Goal: Entertainment & Leisure: Consume media (video, audio)

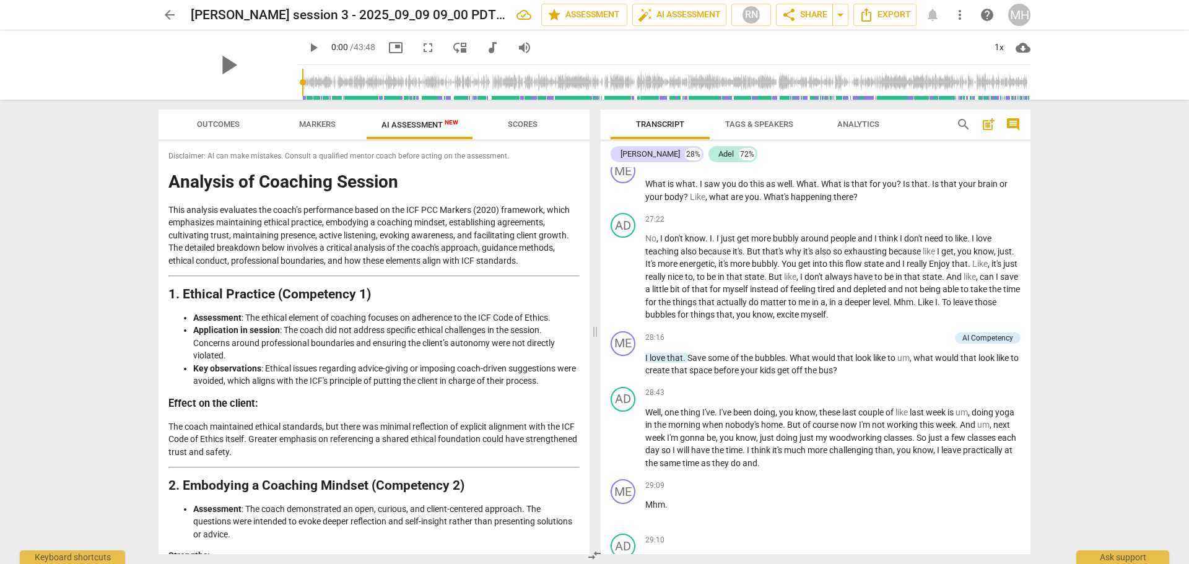
click at [173, 14] on span "arrow_back" at bounding box center [169, 14] width 15 height 15
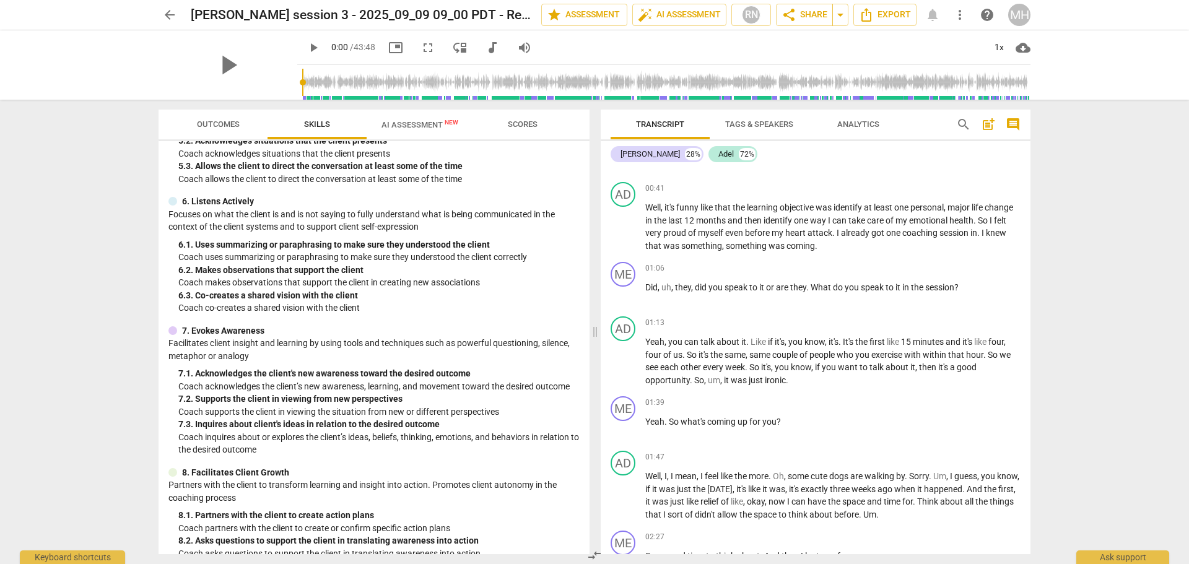
scroll to position [583, 0]
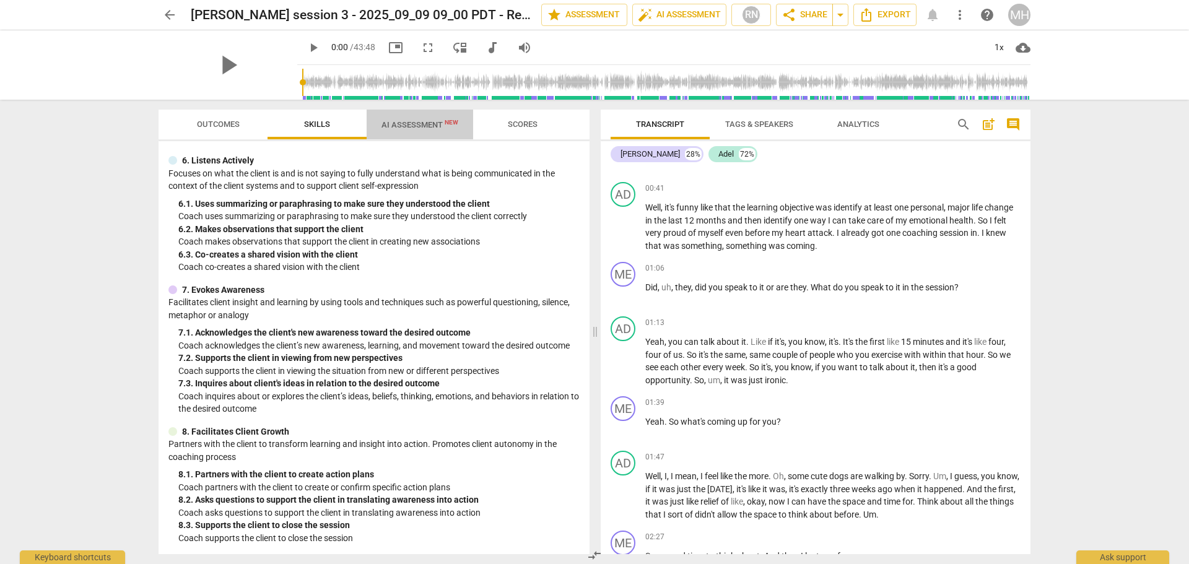
click at [406, 124] on span "AI Assessment New" at bounding box center [419, 124] width 77 height 9
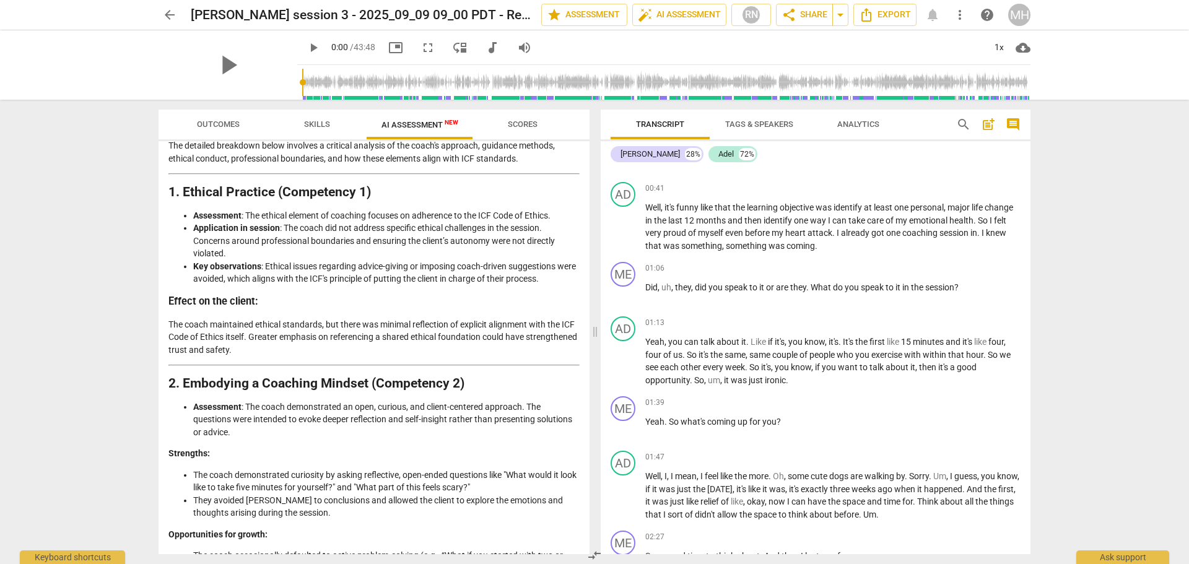
scroll to position [124, 0]
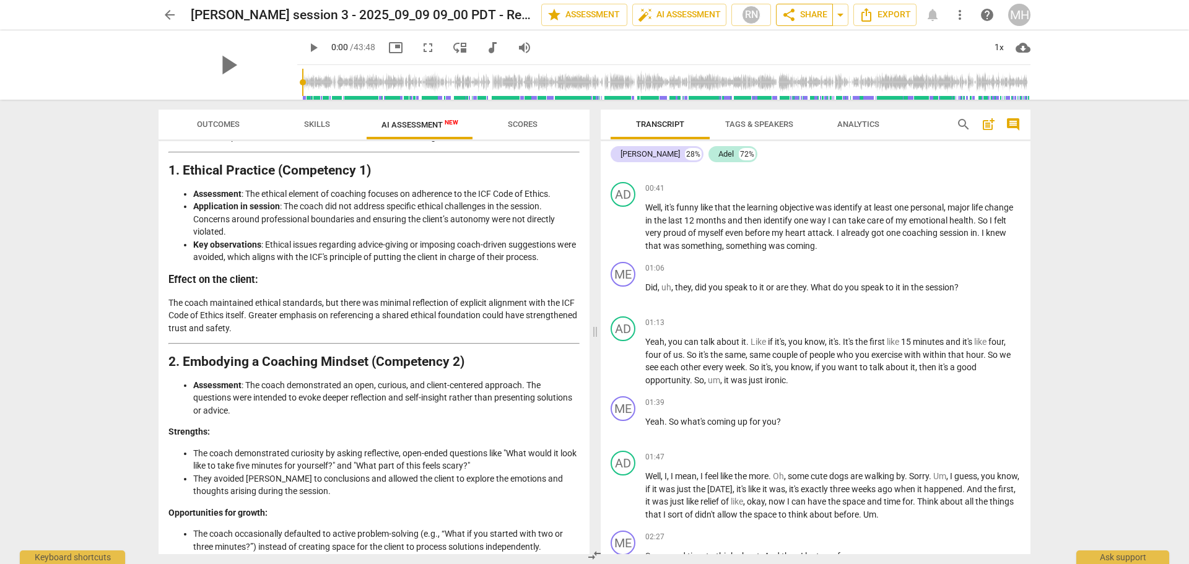
click at [804, 9] on span "share Share" at bounding box center [804, 14] width 46 height 15
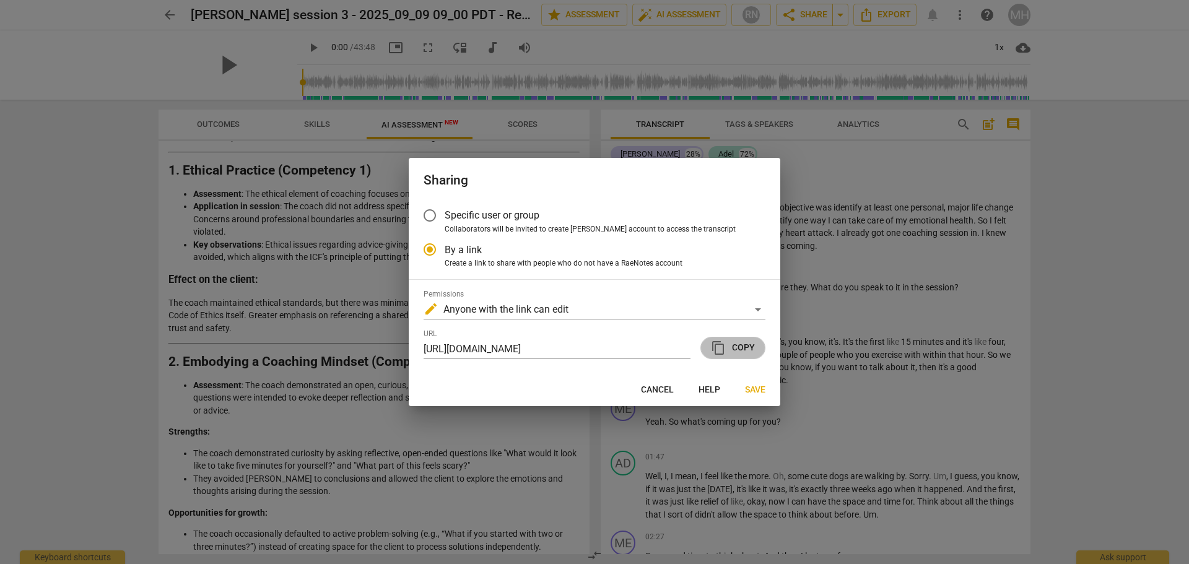
scroll to position [0, 0]
click at [717, 352] on span "content_copy" at bounding box center [718, 348] width 15 height 15
click at [653, 394] on span "Cancel" at bounding box center [657, 390] width 33 height 12
radio input "false"
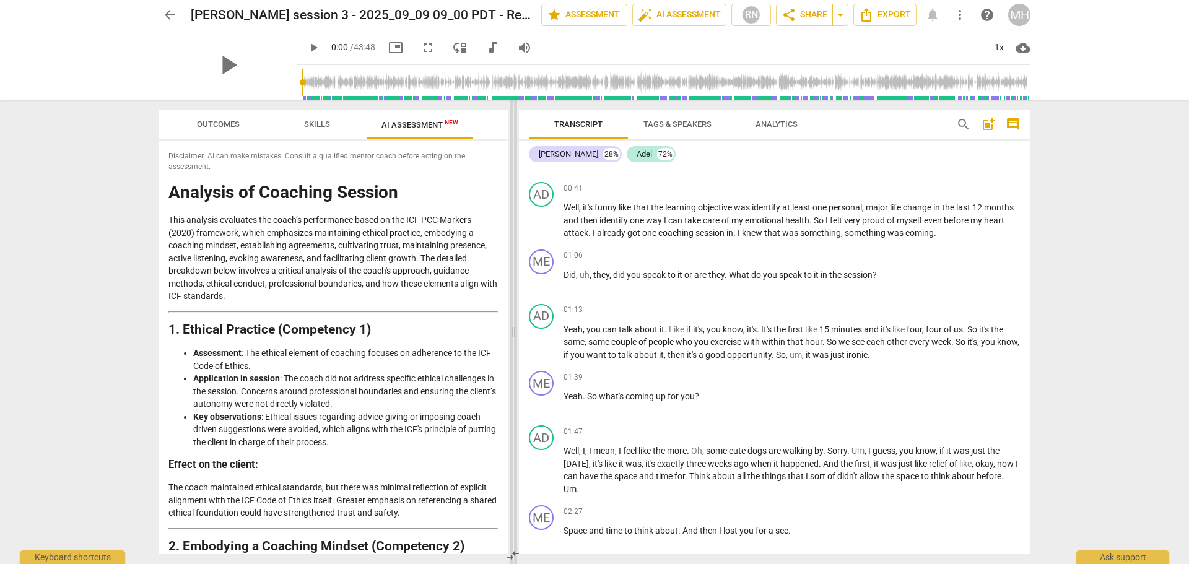
drag, startPoint x: 597, startPoint y: 330, endPoint x: 515, endPoint y: 325, distance: 81.9
click at [515, 325] on span at bounding box center [513, 332] width 7 height 464
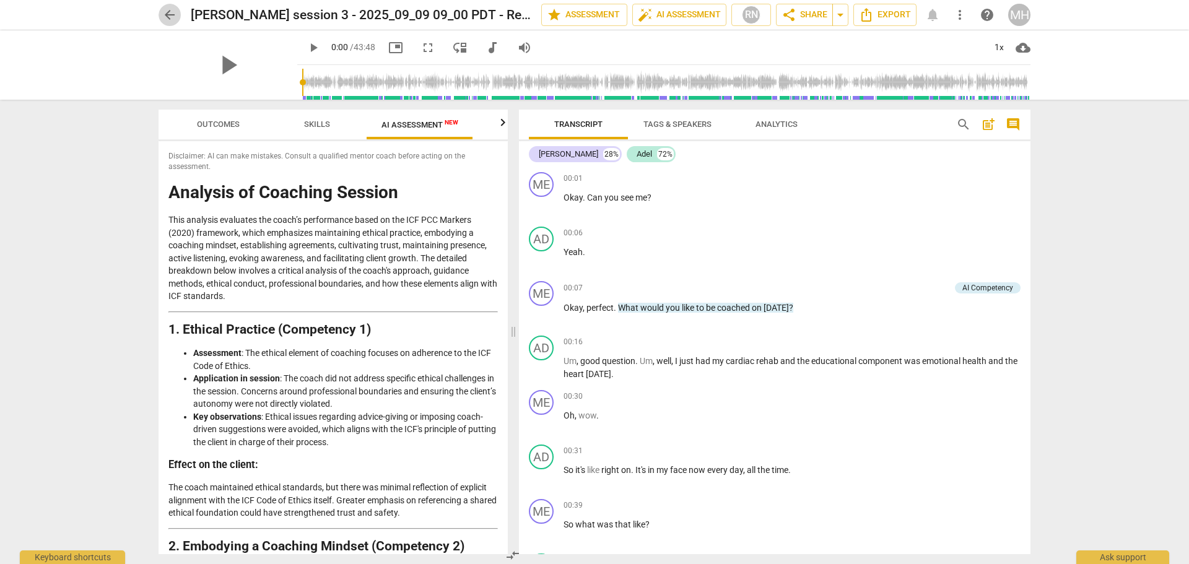
click at [168, 9] on span "arrow_back" at bounding box center [169, 14] width 15 height 15
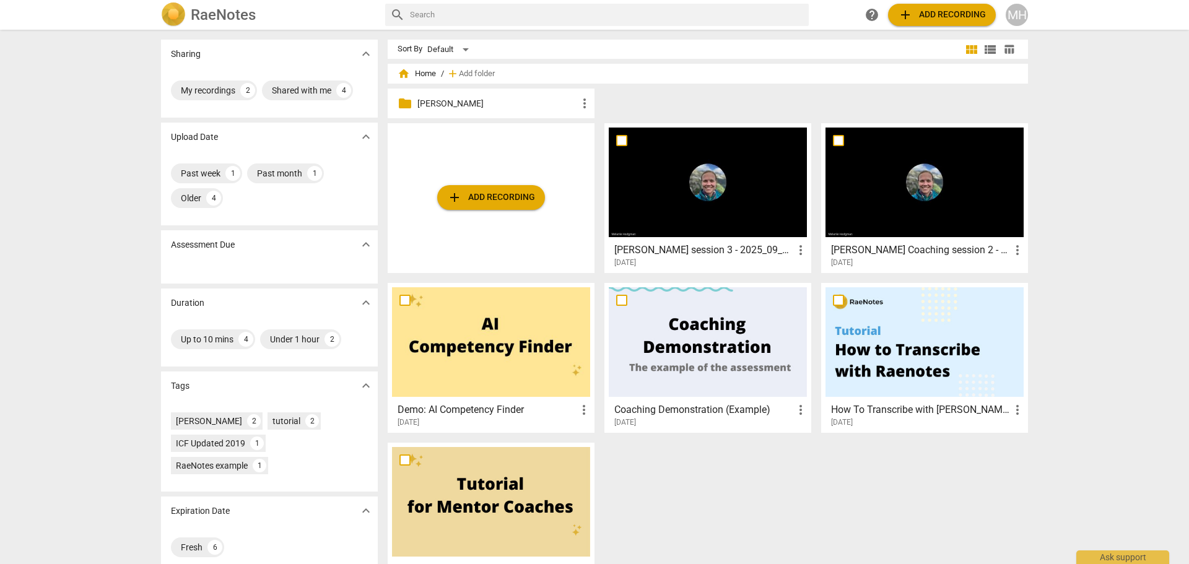
click at [679, 220] on div at bounding box center [708, 183] width 198 height 110
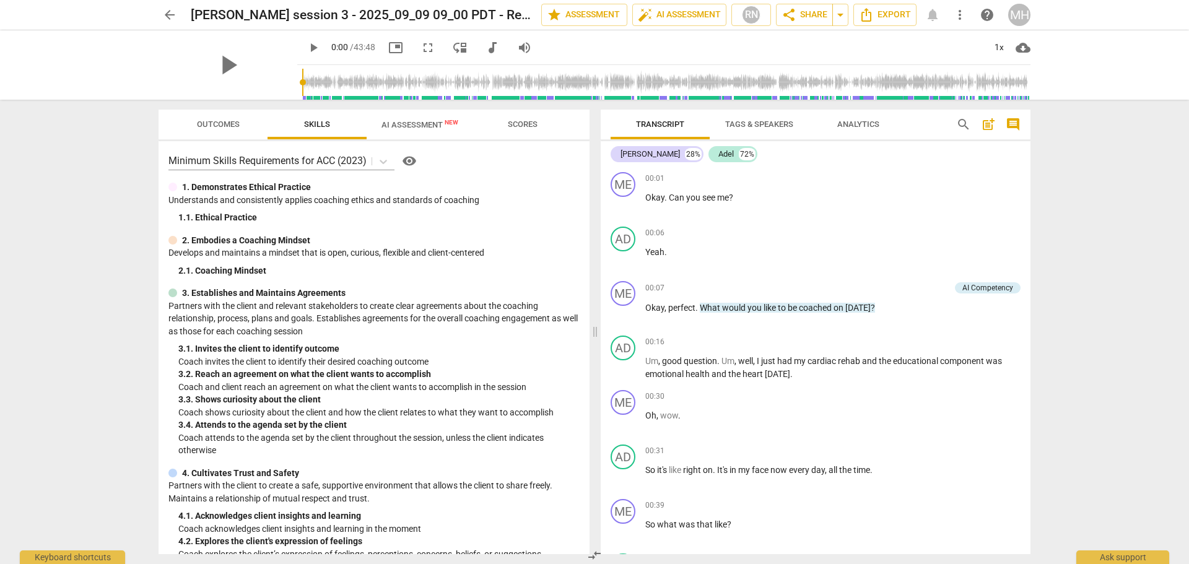
click at [171, 9] on span "arrow_back" at bounding box center [169, 14] width 15 height 15
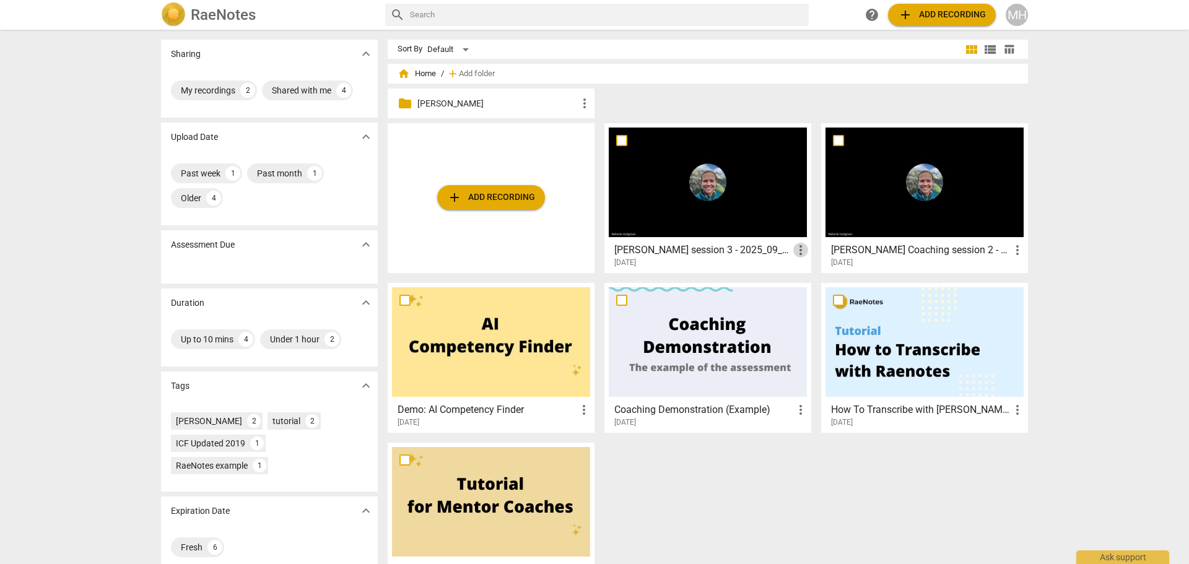
click at [798, 248] on span "more_vert" at bounding box center [800, 250] width 15 height 15
click at [704, 254] on div at bounding box center [594, 282] width 1189 height 564
click at [701, 250] on h3 "[PERSON_NAME] session 3 - 2025_09_09 09_00 PDT - Recording" at bounding box center [703, 250] width 179 height 15
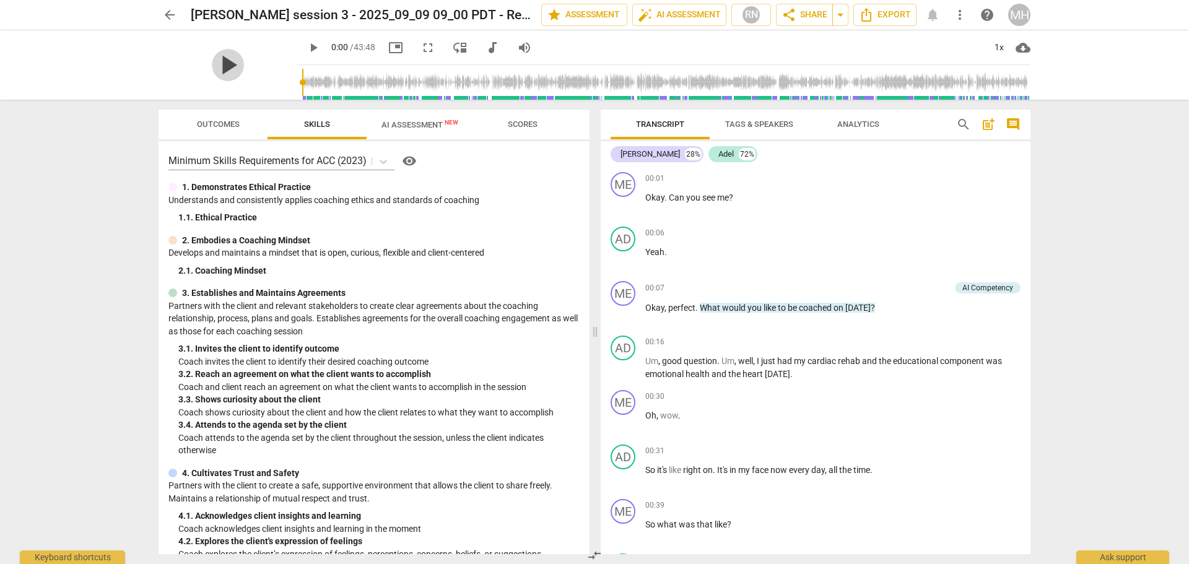
click at [212, 67] on span "play_arrow" at bounding box center [228, 65] width 32 height 32
click at [212, 64] on span "pause" at bounding box center [228, 65] width 32 height 32
click at [258, 87] on div "play_arrow" at bounding box center [228, 64] width 139 height 69
click at [217, 69] on span "play_arrow" at bounding box center [228, 65] width 32 height 32
click at [217, 69] on span "pause" at bounding box center [228, 65] width 32 height 32
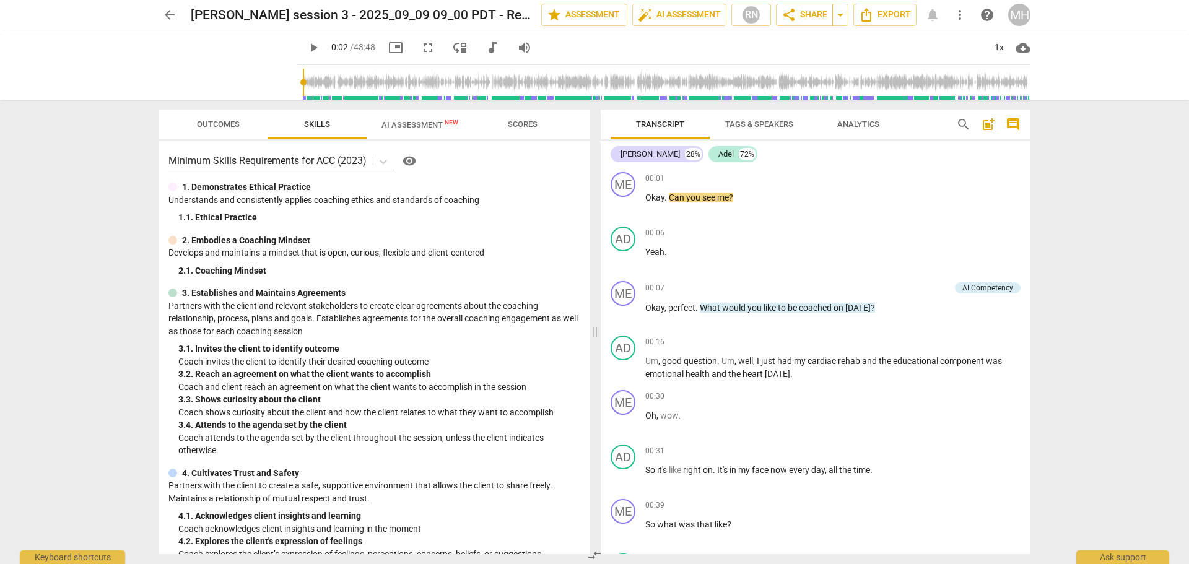
click at [388, 47] on span "picture_in_picture" at bounding box center [395, 47] width 15 height 15
click at [420, 46] on span "fullscreen" at bounding box center [427, 47] width 15 height 15
click at [221, 77] on span "play_arrow" at bounding box center [228, 65] width 32 height 32
click at [212, 64] on span "pause" at bounding box center [228, 65] width 32 height 32
drag, startPoint x: 420, startPoint y: 46, endPoint x: 420, endPoint y: 121, distance: 74.9
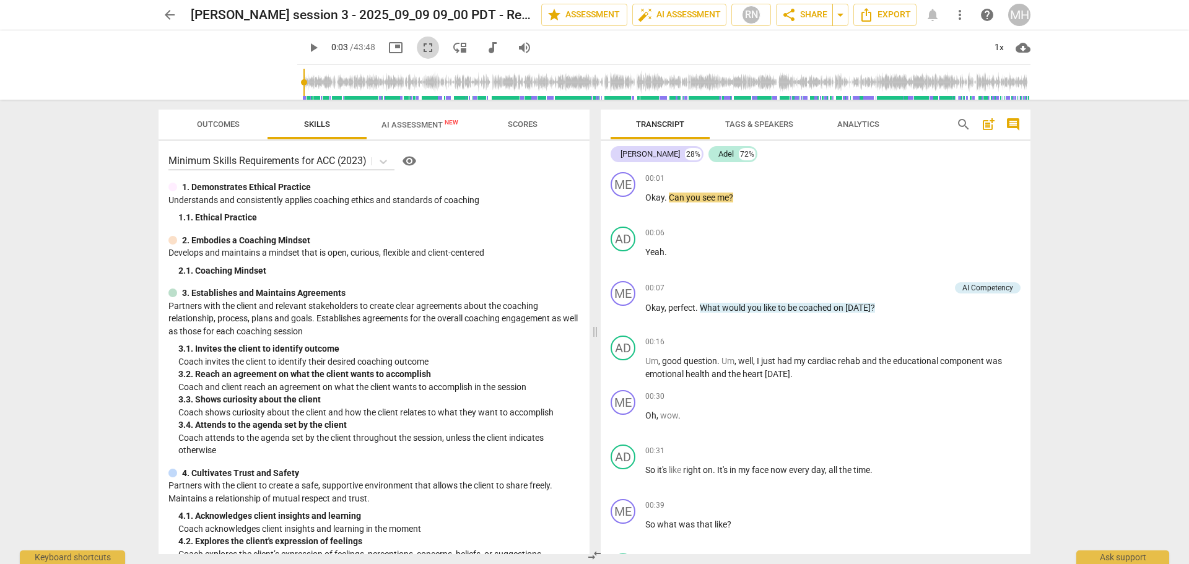
click at [420, 46] on span "fullscreen" at bounding box center [427, 47] width 15 height 15
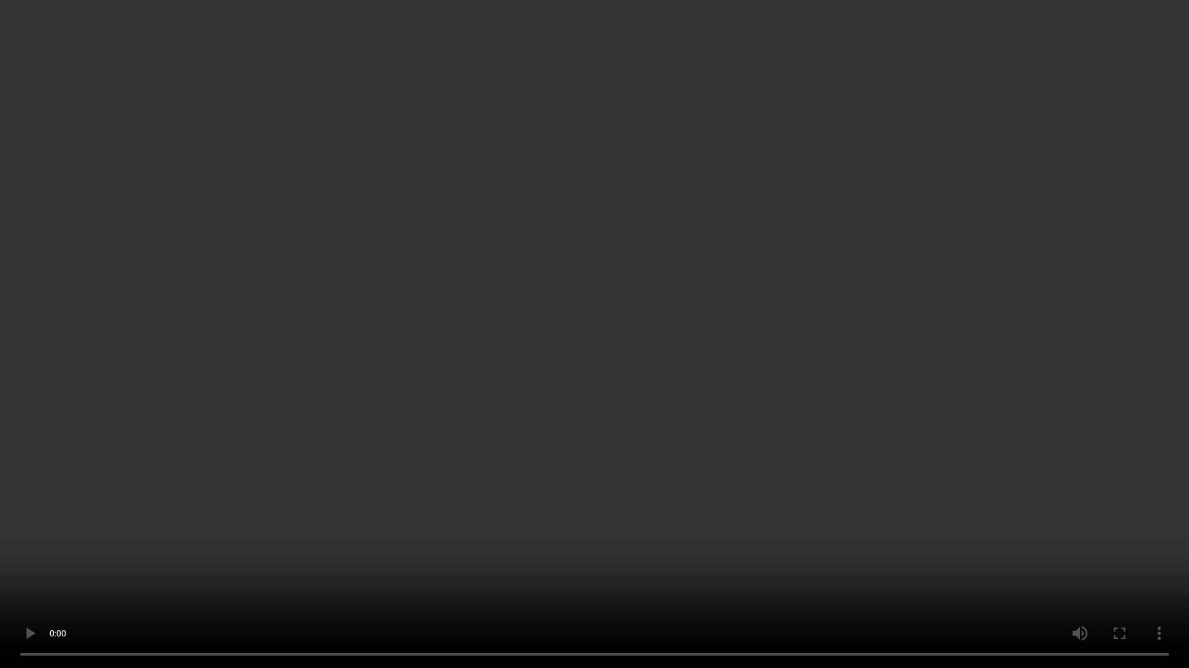
click at [380, 414] on video at bounding box center [594, 334] width 1189 height 668
type input "6"
click at [573, 388] on video at bounding box center [594, 334] width 1189 height 669
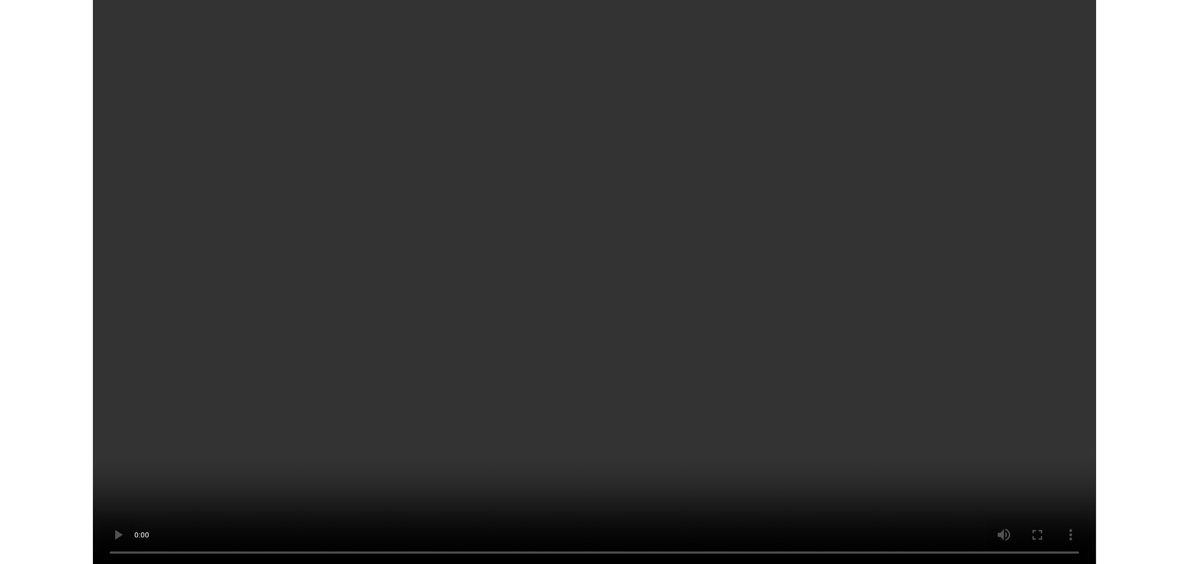
scroll to position [10686, 0]
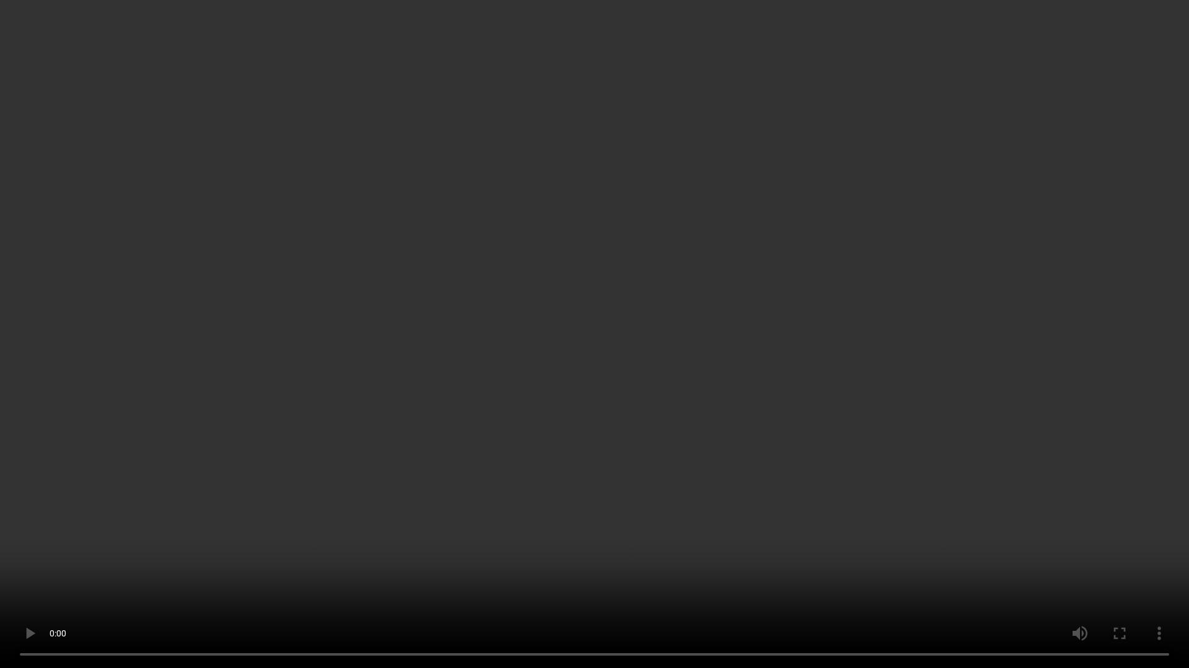
type input "2622"
